Goal: Entertainment & Leisure: Consume media (video, audio)

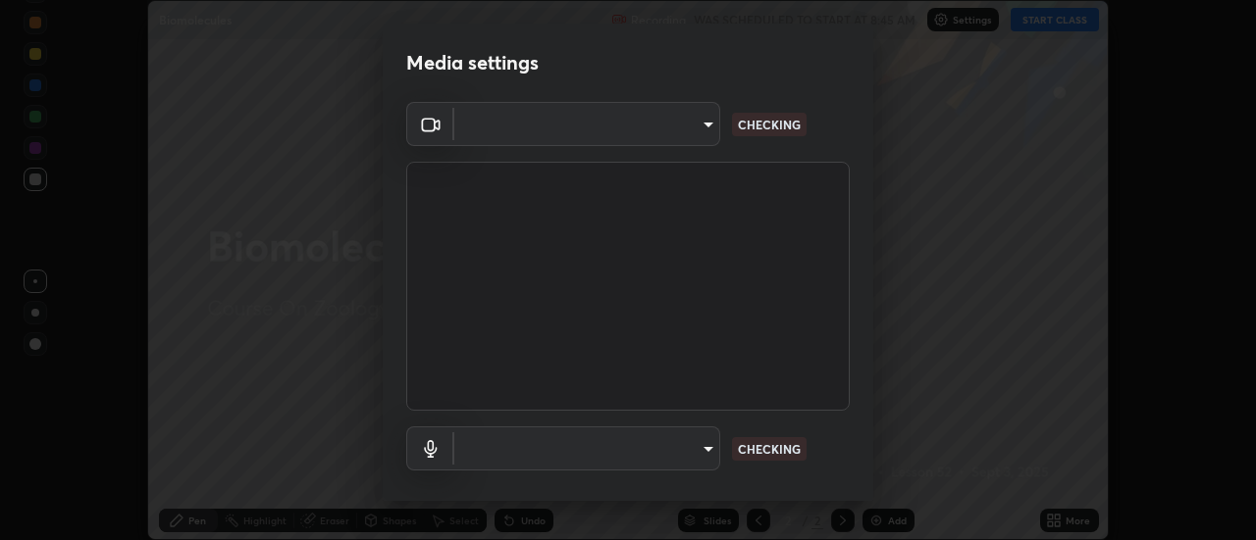
scroll to position [540, 1256]
type input "488f195aeec122cb43e0740160e1882b082f3fdd4d4b6abd78f5297b28509510"
type input "default"
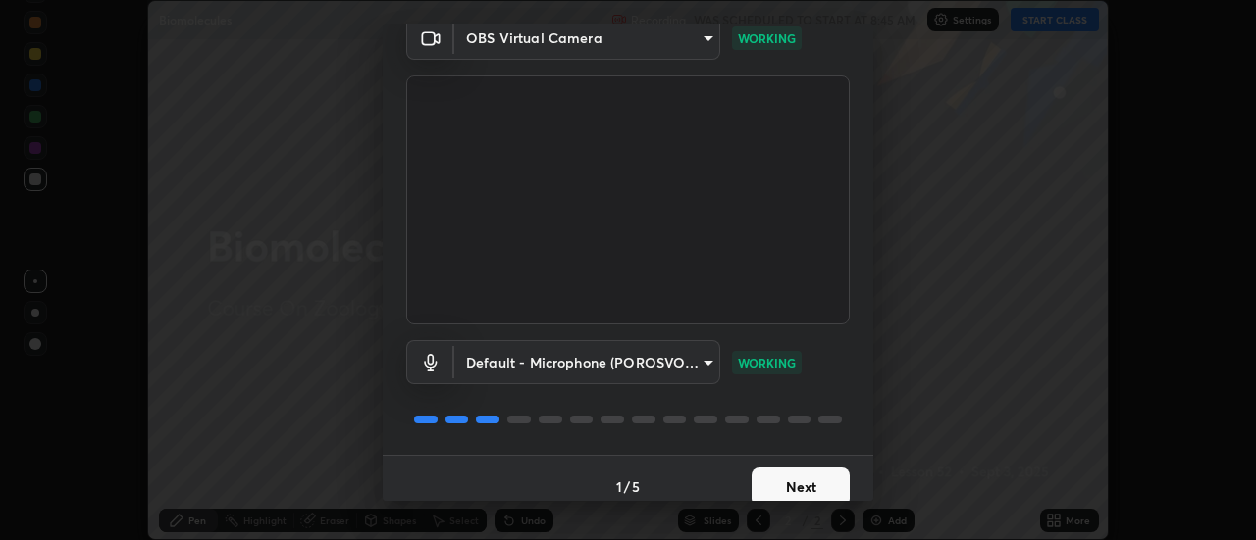
scroll to position [103, 0]
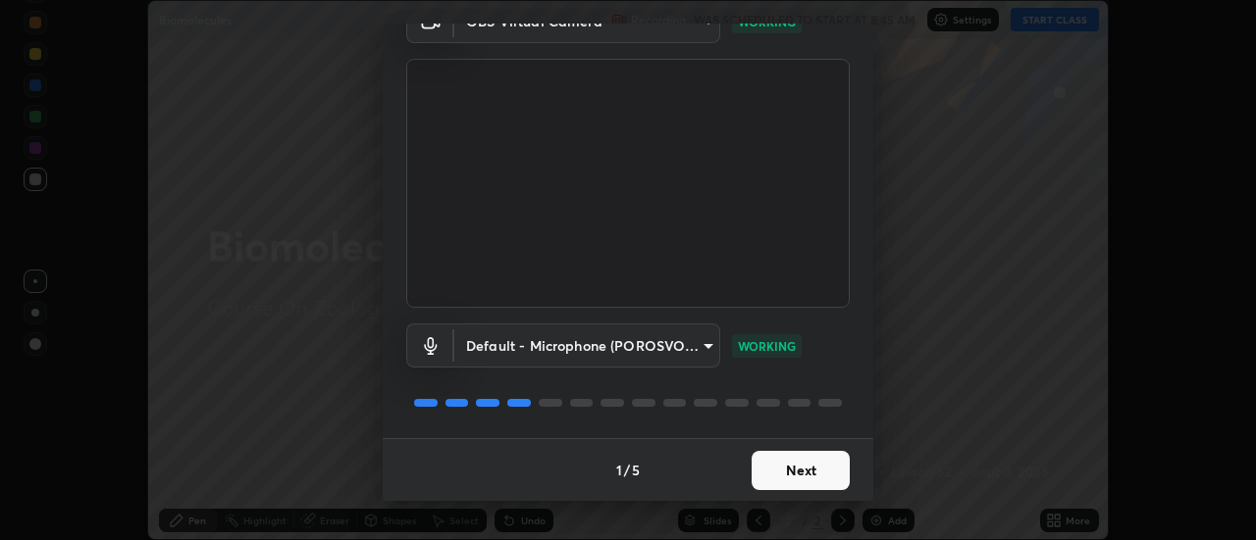
click at [782, 484] on button "Next" at bounding box center [800, 470] width 98 height 39
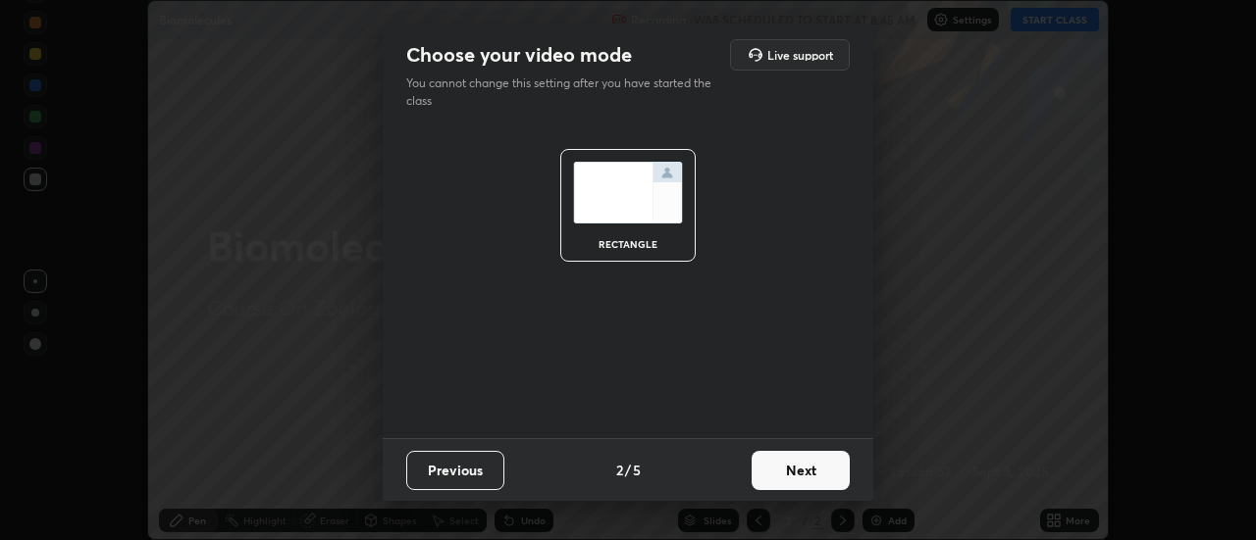
scroll to position [0, 0]
click at [782, 473] on button "Next" at bounding box center [800, 470] width 98 height 39
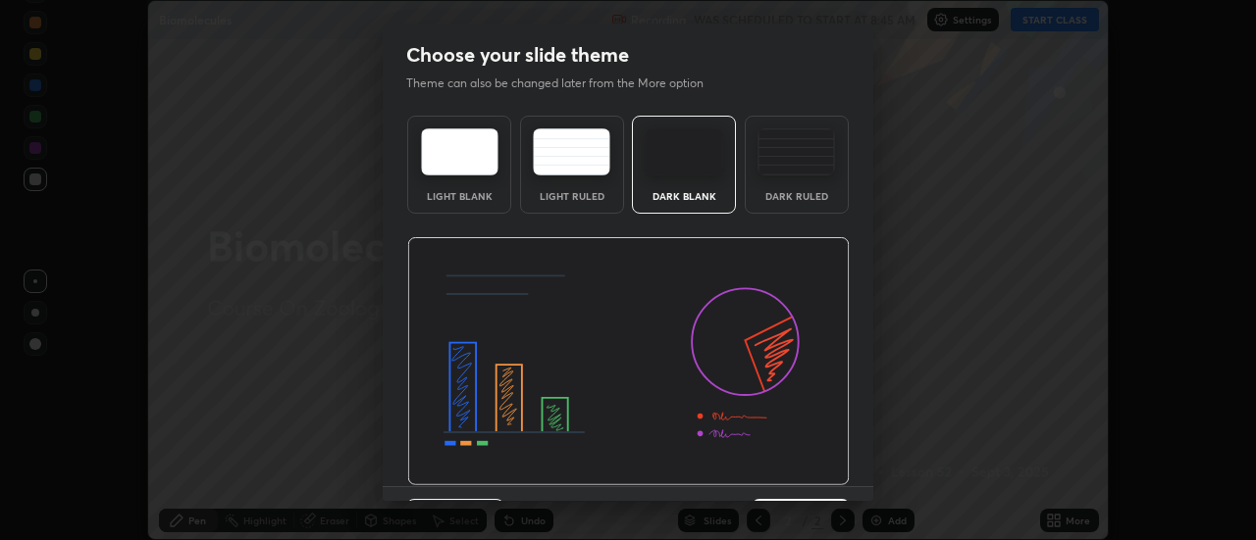
scroll to position [48, 0]
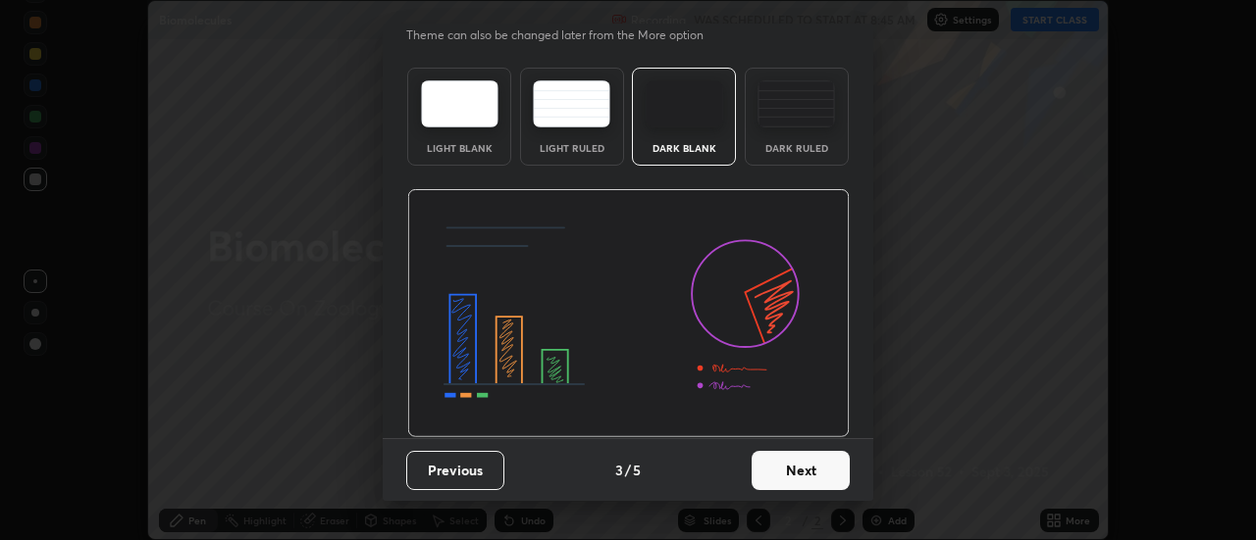
click at [776, 473] on button "Next" at bounding box center [800, 470] width 98 height 39
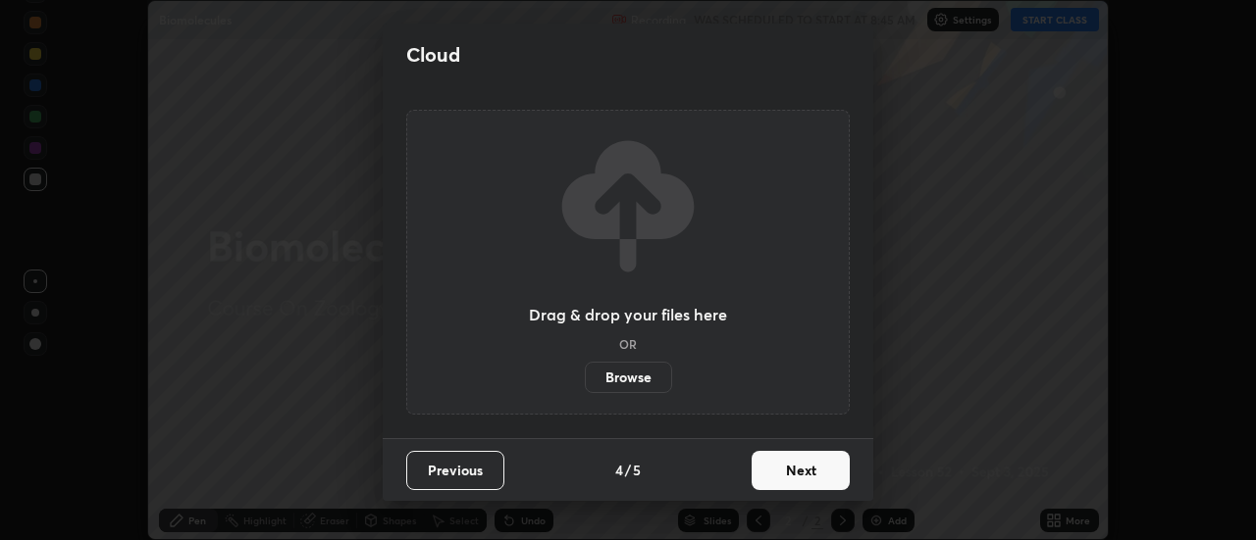
click at [782, 482] on button "Next" at bounding box center [800, 470] width 98 height 39
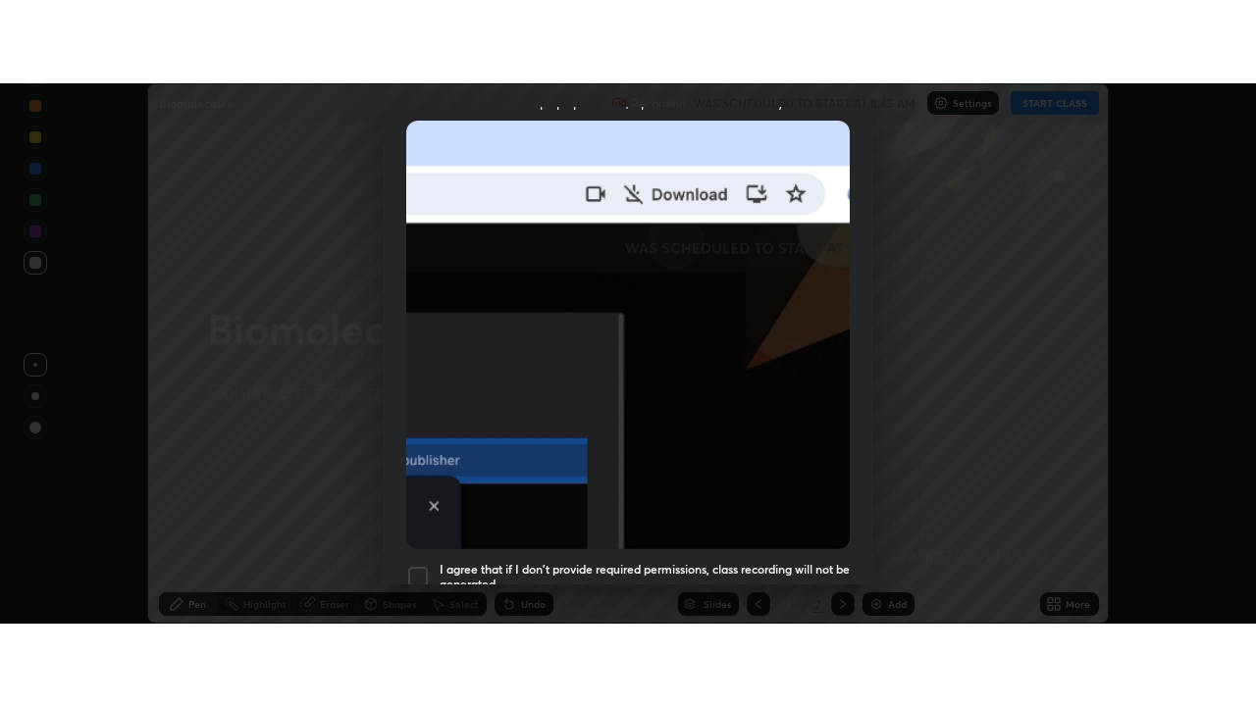
scroll to position [503, 0]
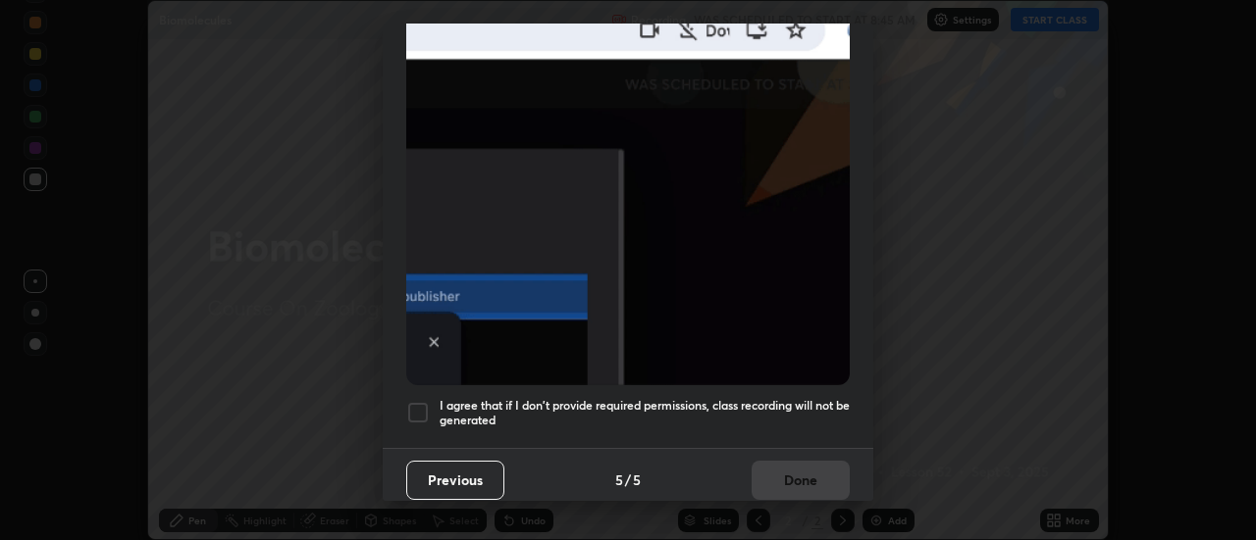
click at [534, 399] on h5 "I agree that if I don't provide required permissions, class recording will not …" at bounding box center [644, 413] width 410 height 30
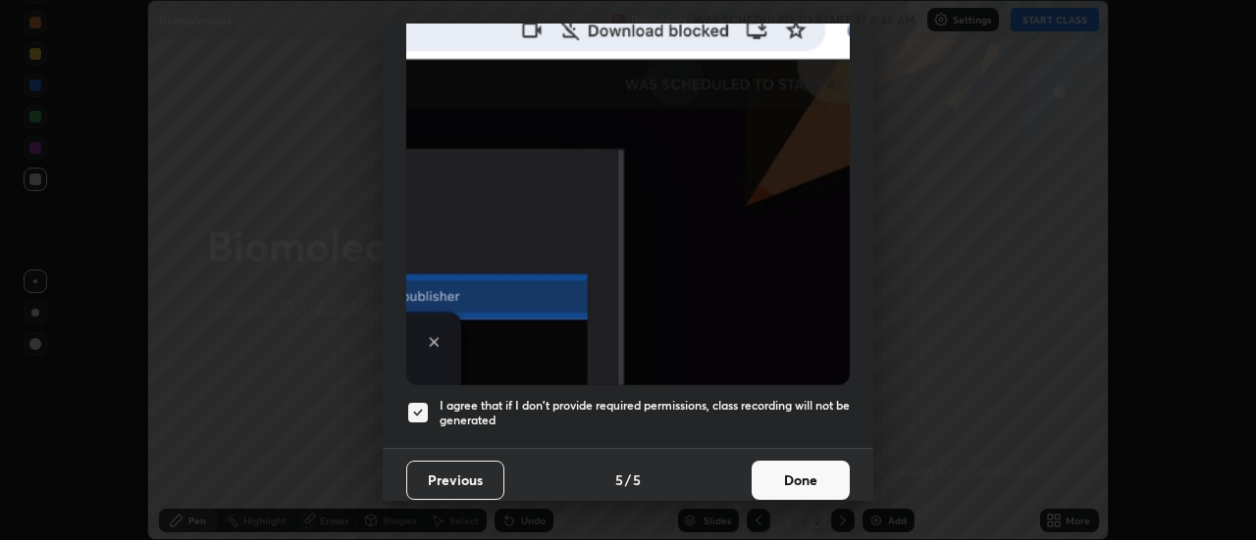
click at [784, 472] on button "Done" at bounding box center [800, 480] width 98 height 39
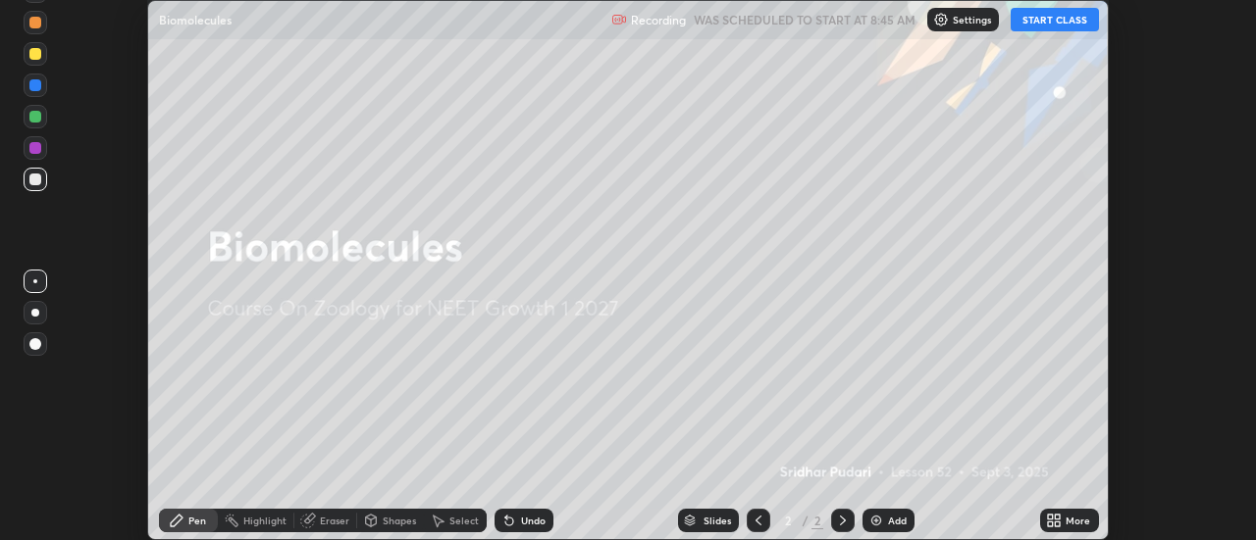
click at [1030, 22] on button "START CLASS" at bounding box center [1054, 20] width 88 height 24
click at [1051, 524] on icon at bounding box center [1050, 524] width 5 height 5
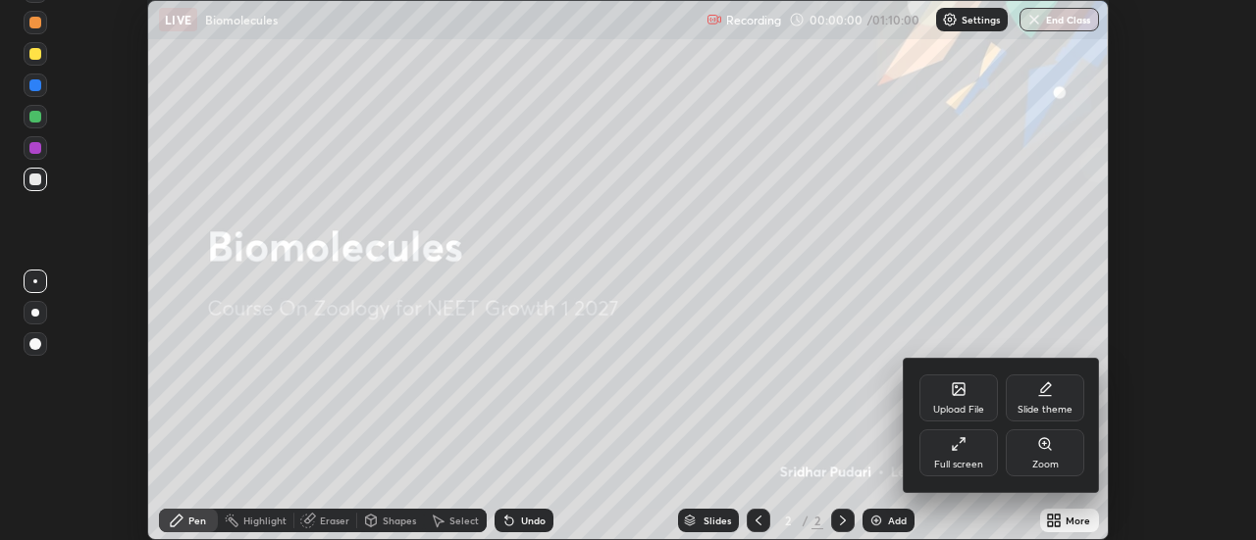
click at [956, 453] on div "Full screen" at bounding box center [958, 453] width 78 height 47
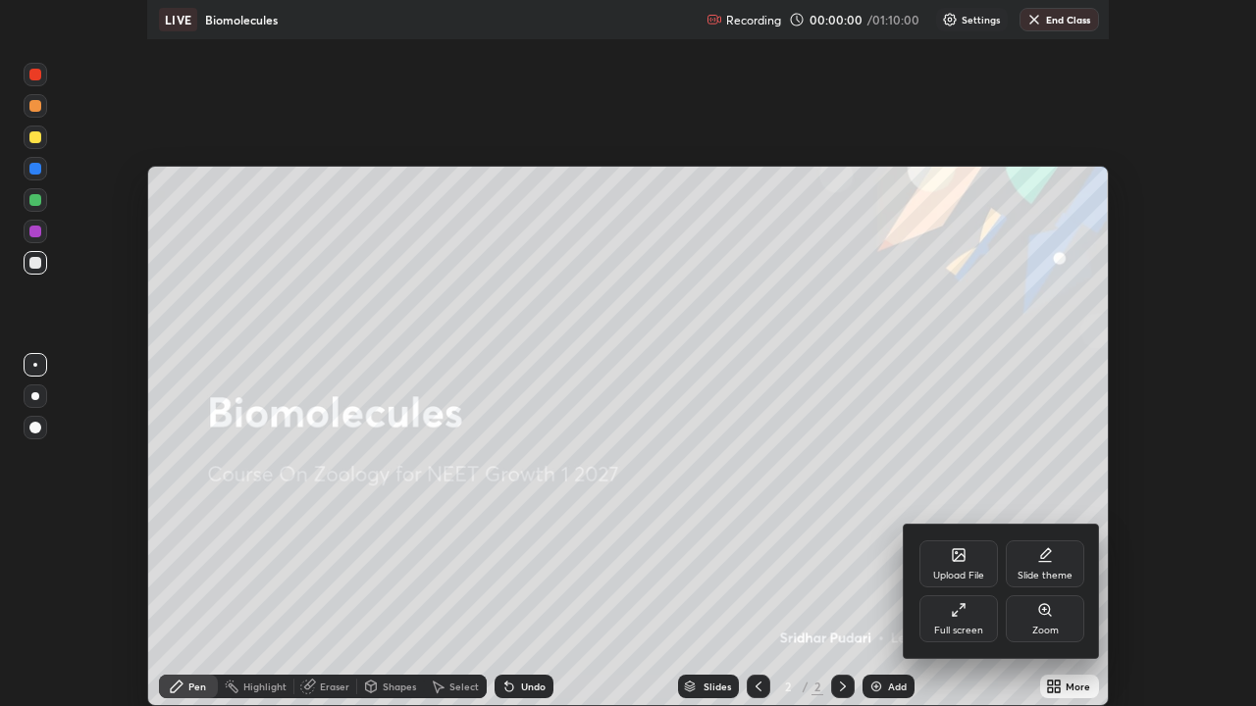
scroll to position [706, 1256]
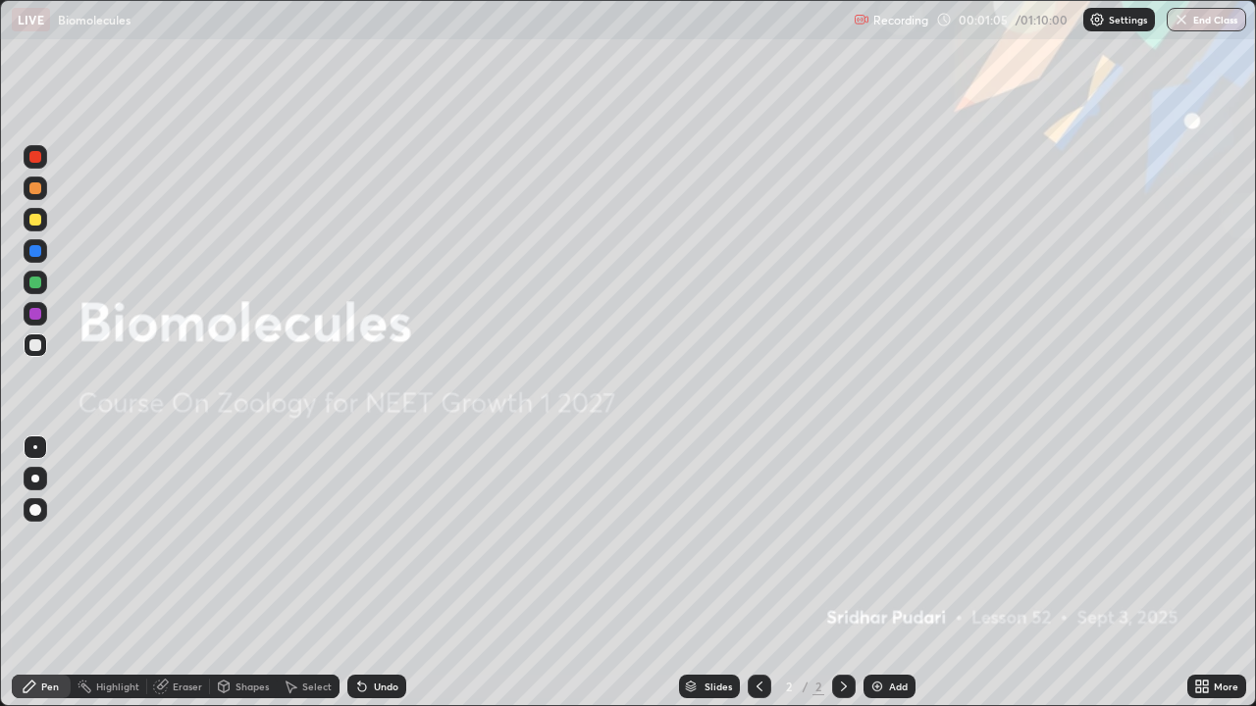
click at [35, 479] on div at bounding box center [35, 479] width 8 height 8
click at [875, 540] on img at bounding box center [877, 687] width 16 height 16
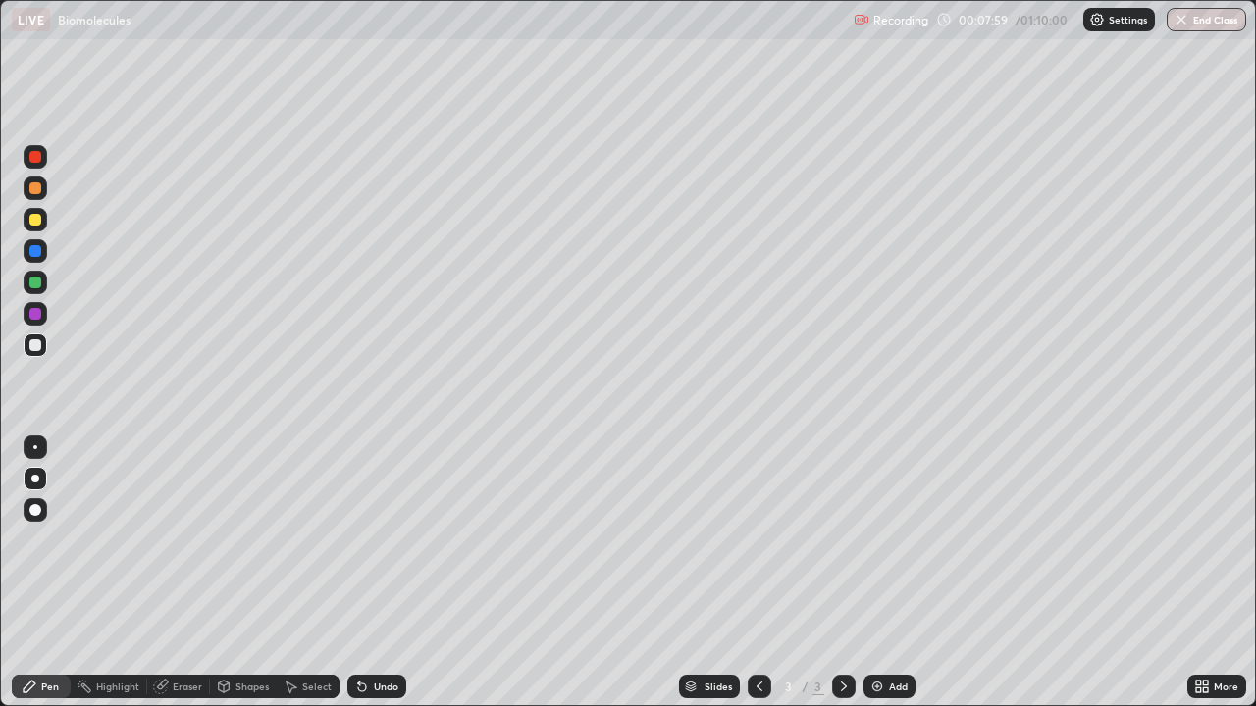
click at [30, 217] on div at bounding box center [35, 220] width 12 height 12
click at [391, 540] on div "Undo" at bounding box center [376, 687] width 59 height 24
click at [387, 540] on div "Undo" at bounding box center [376, 687] width 59 height 24
click at [372, 540] on div "Undo" at bounding box center [376, 687] width 59 height 24
click at [371, 540] on div "Undo" at bounding box center [376, 687] width 59 height 24
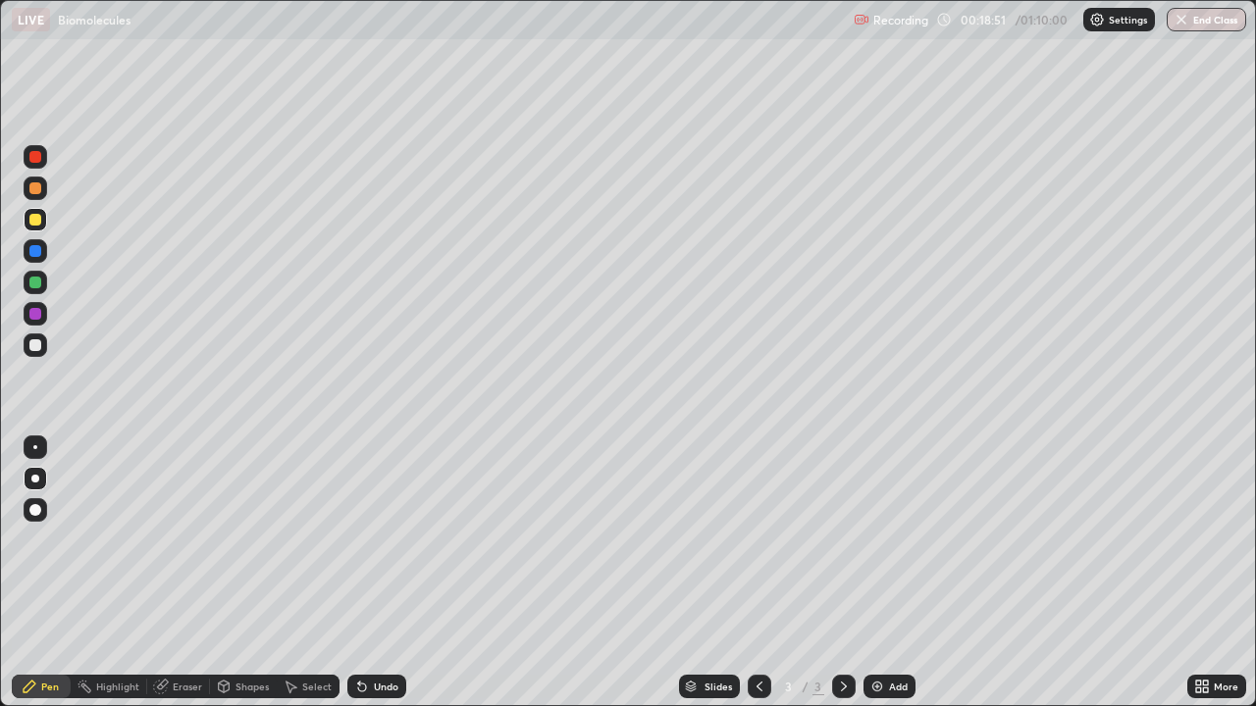
click at [898, 540] on div "Add" at bounding box center [898, 687] width 19 height 10
click at [36, 345] on div at bounding box center [35, 345] width 12 height 12
click at [37, 218] on div at bounding box center [35, 220] width 12 height 12
click at [44, 344] on div at bounding box center [36, 346] width 24 height 24
click at [879, 540] on img at bounding box center [877, 687] width 16 height 16
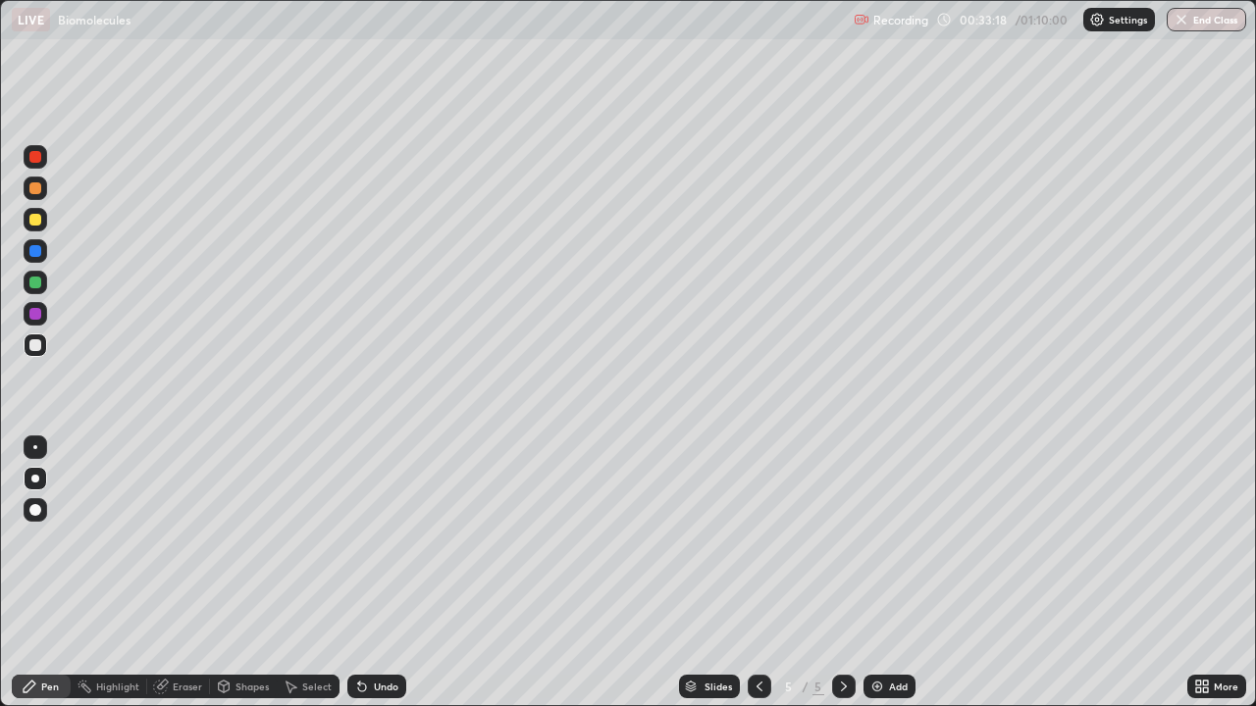
click at [33, 221] on div at bounding box center [35, 220] width 12 height 12
click at [36, 345] on div at bounding box center [35, 345] width 12 height 12
click at [885, 540] on div "Add" at bounding box center [889, 687] width 52 height 24
click at [36, 216] on div at bounding box center [35, 220] width 12 height 12
click at [36, 345] on div at bounding box center [35, 345] width 12 height 12
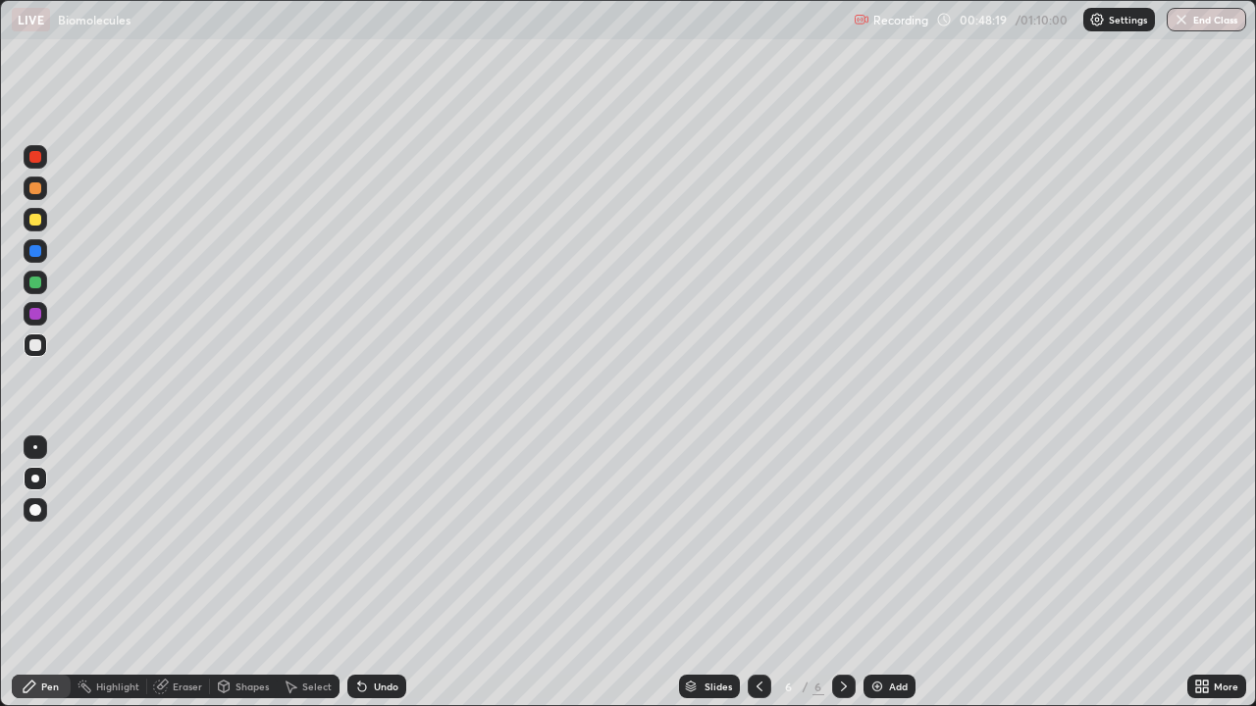
click at [35, 221] on div at bounding box center [35, 220] width 12 height 12
click at [33, 350] on div at bounding box center [35, 345] width 12 height 12
click at [42, 216] on div at bounding box center [36, 220] width 24 height 24
click at [884, 540] on div "Add" at bounding box center [889, 687] width 52 height 24
click at [35, 346] on div at bounding box center [35, 345] width 12 height 12
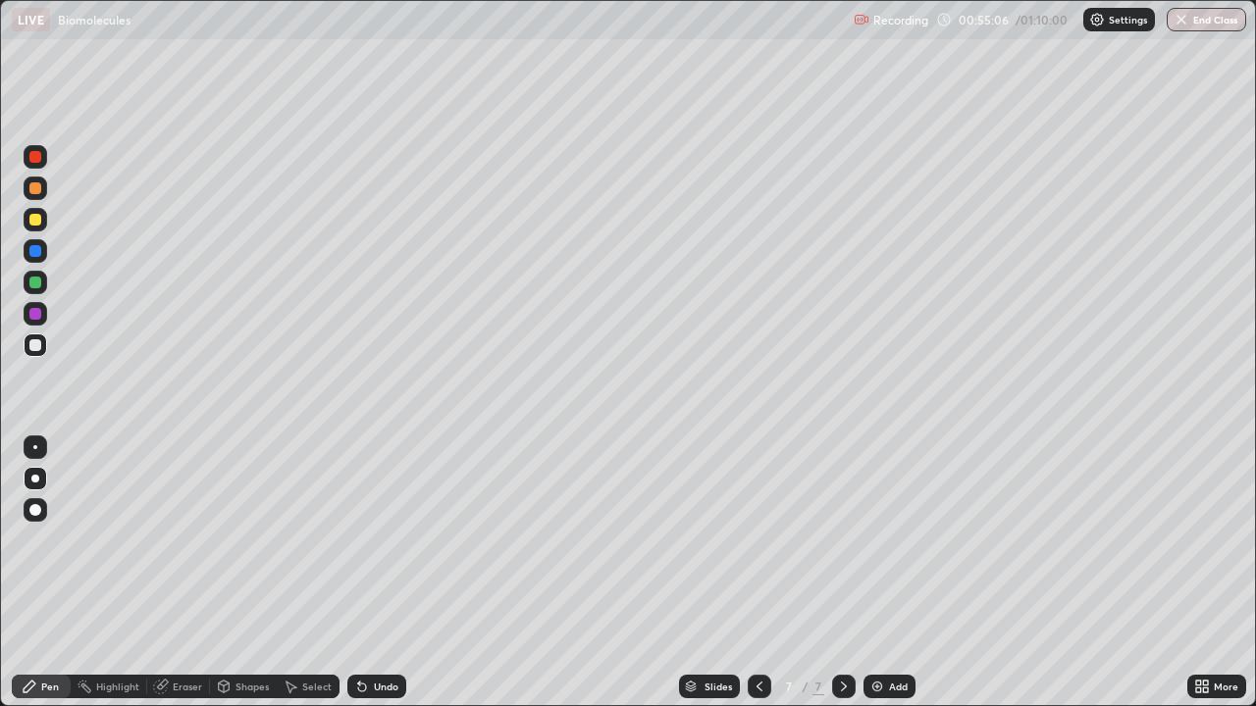
click at [36, 220] on div at bounding box center [35, 220] width 12 height 12
click at [177, 540] on div "Eraser" at bounding box center [187, 687] width 29 height 10
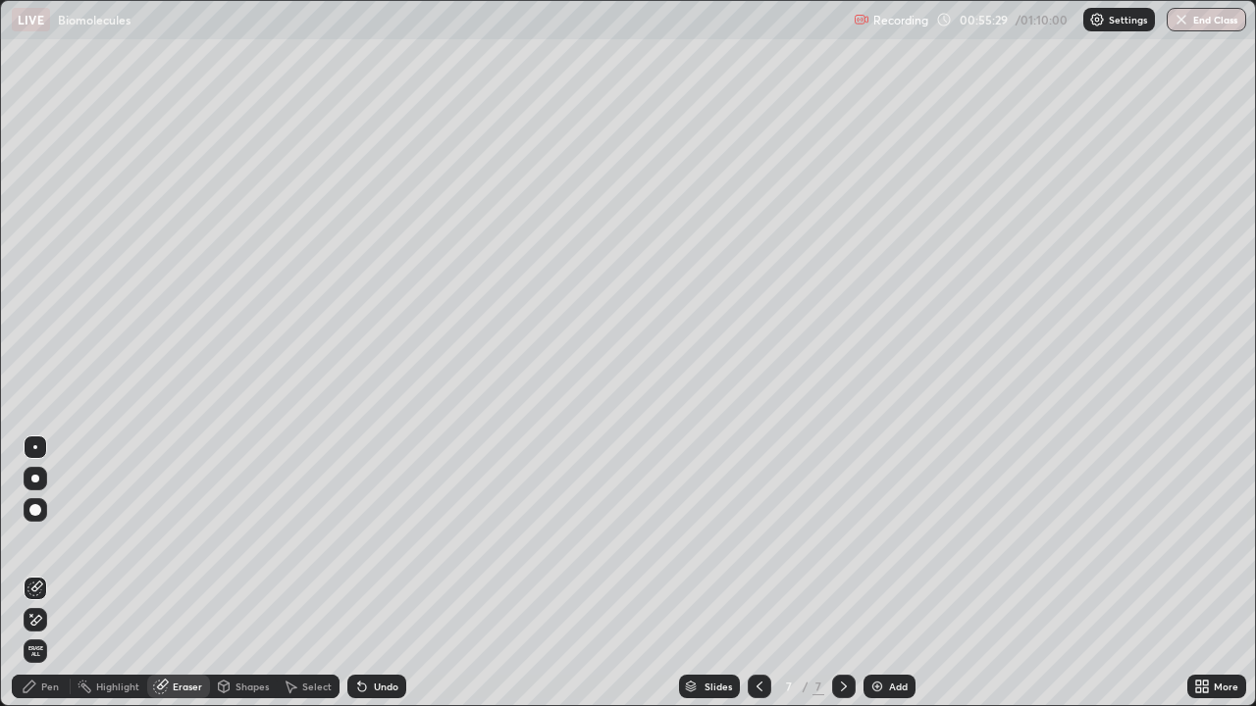
click at [43, 540] on div "Pen" at bounding box center [50, 687] width 18 height 10
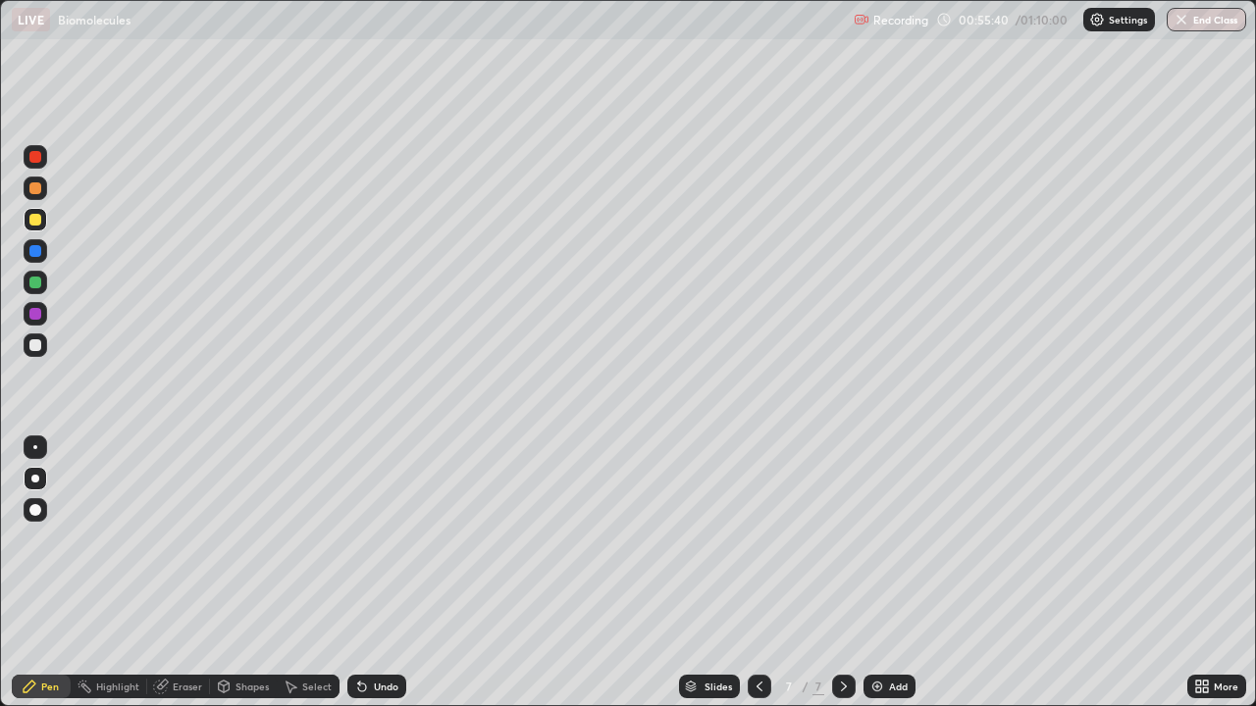
click at [33, 345] on div at bounding box center [35, 345] width 12 height 12
click at [756, 540] on icon at bounding box center [759, 687] width 6 height 10
click at [841, 540] on icon at bounding box center [844, 687] width 6 height 10
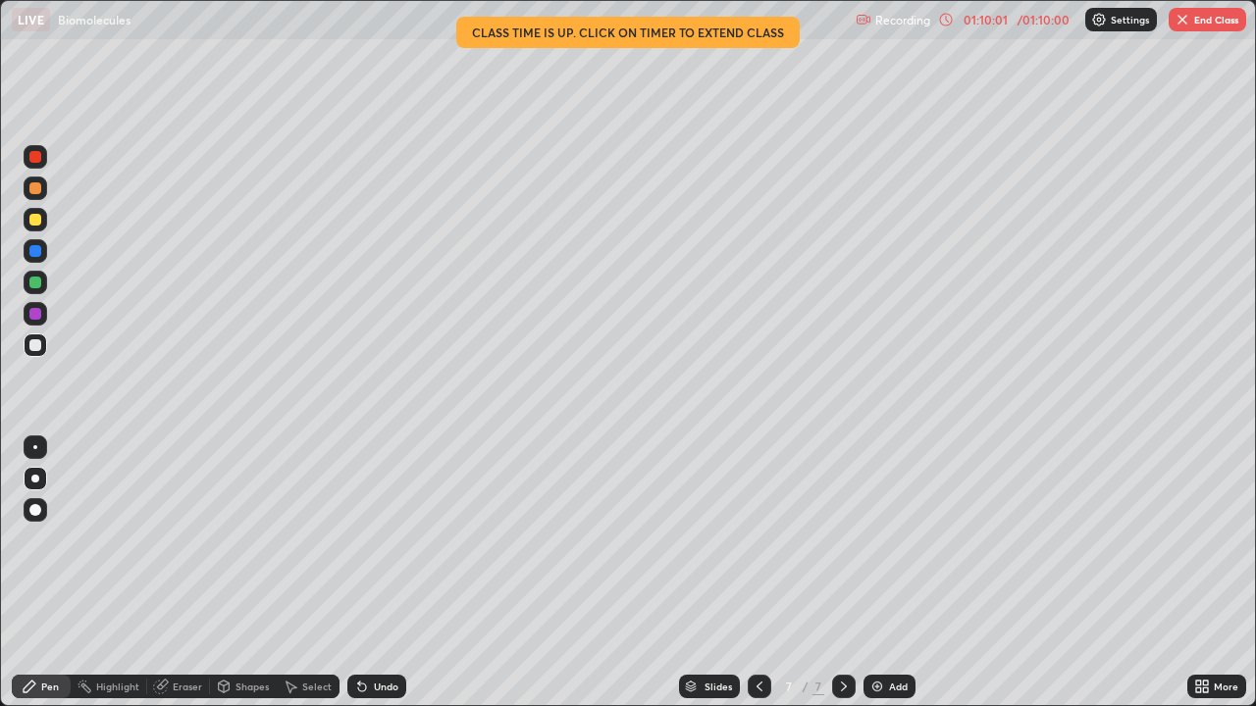
click at [1180, 22] on img "button" at bounding box center [1182, 20] width 16 height 16
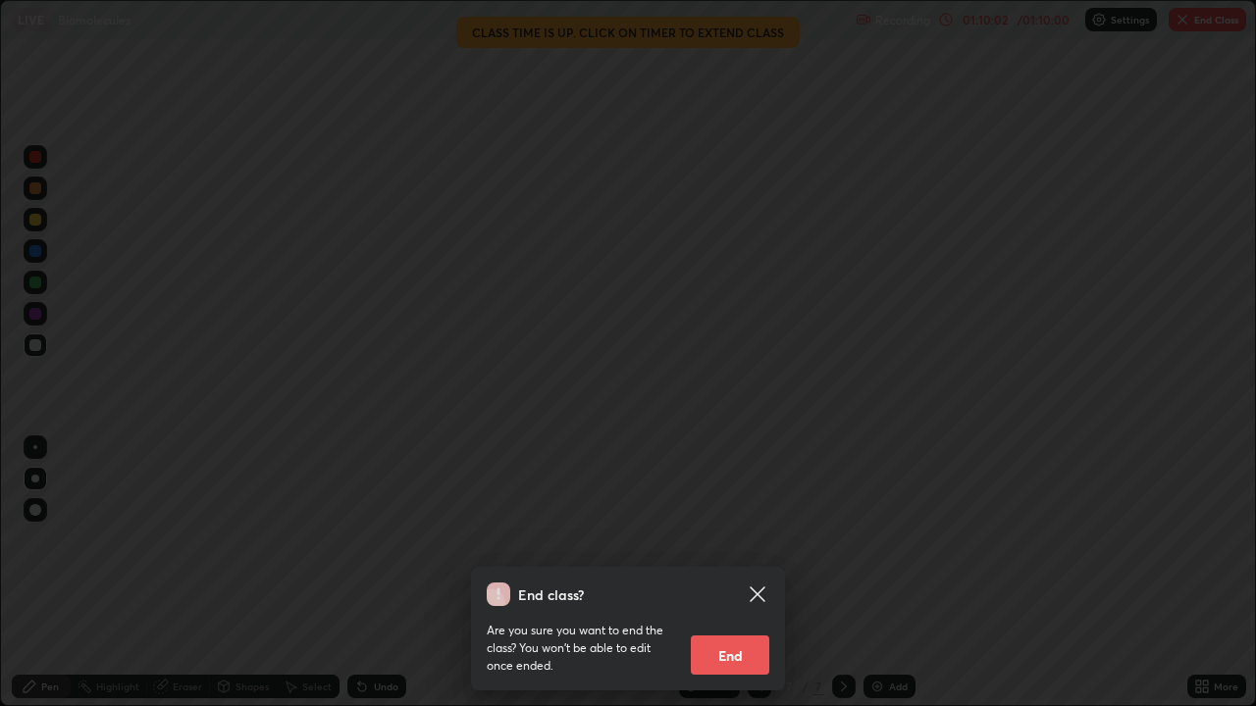
click at [734, 540] on button "End" at bounding box center [730, 655] width 78 height 39
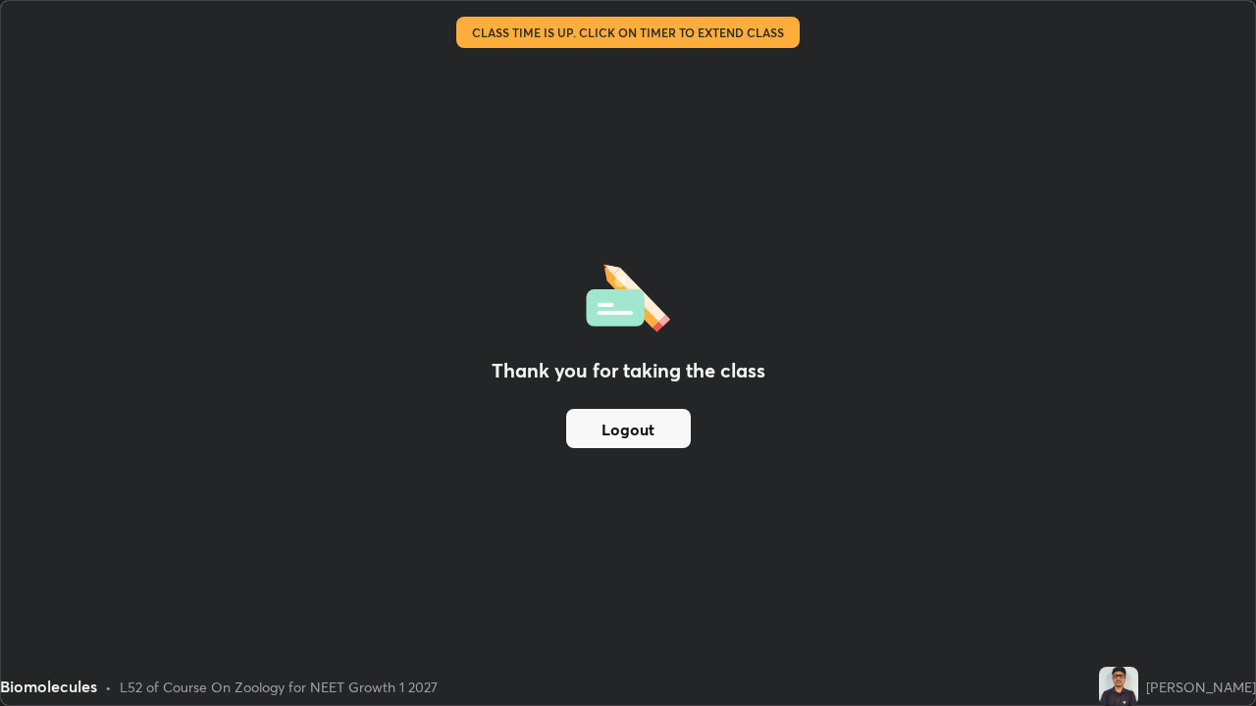
click at [623, 432] on button "Logout" at bounding box center [628, 428] width 125 height 39
